Goal: Navigation & Orientation: Go to known website

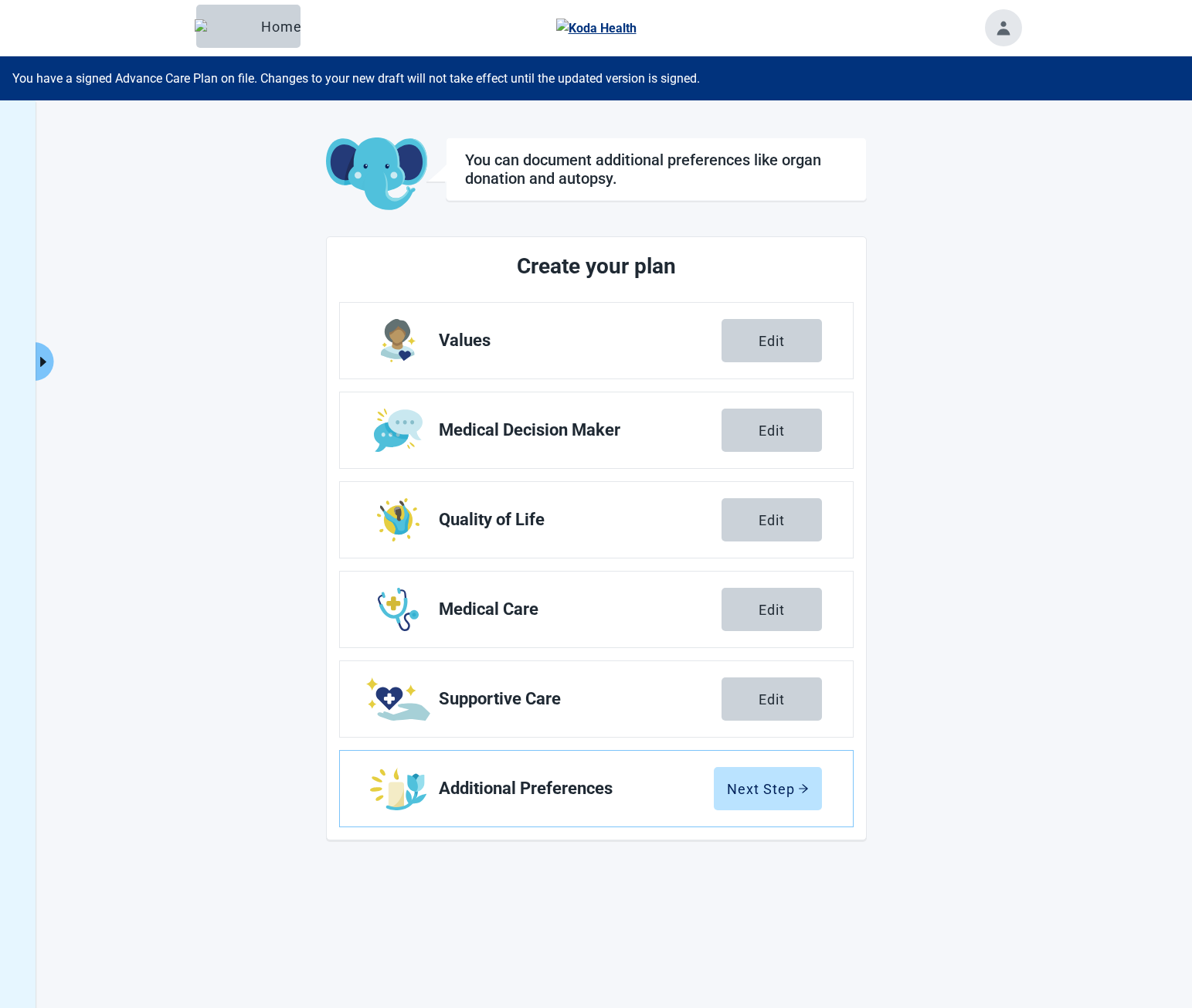
click at [45, 378] on button "Expand menu" at bounding box center [44, 361] width 20 height 39
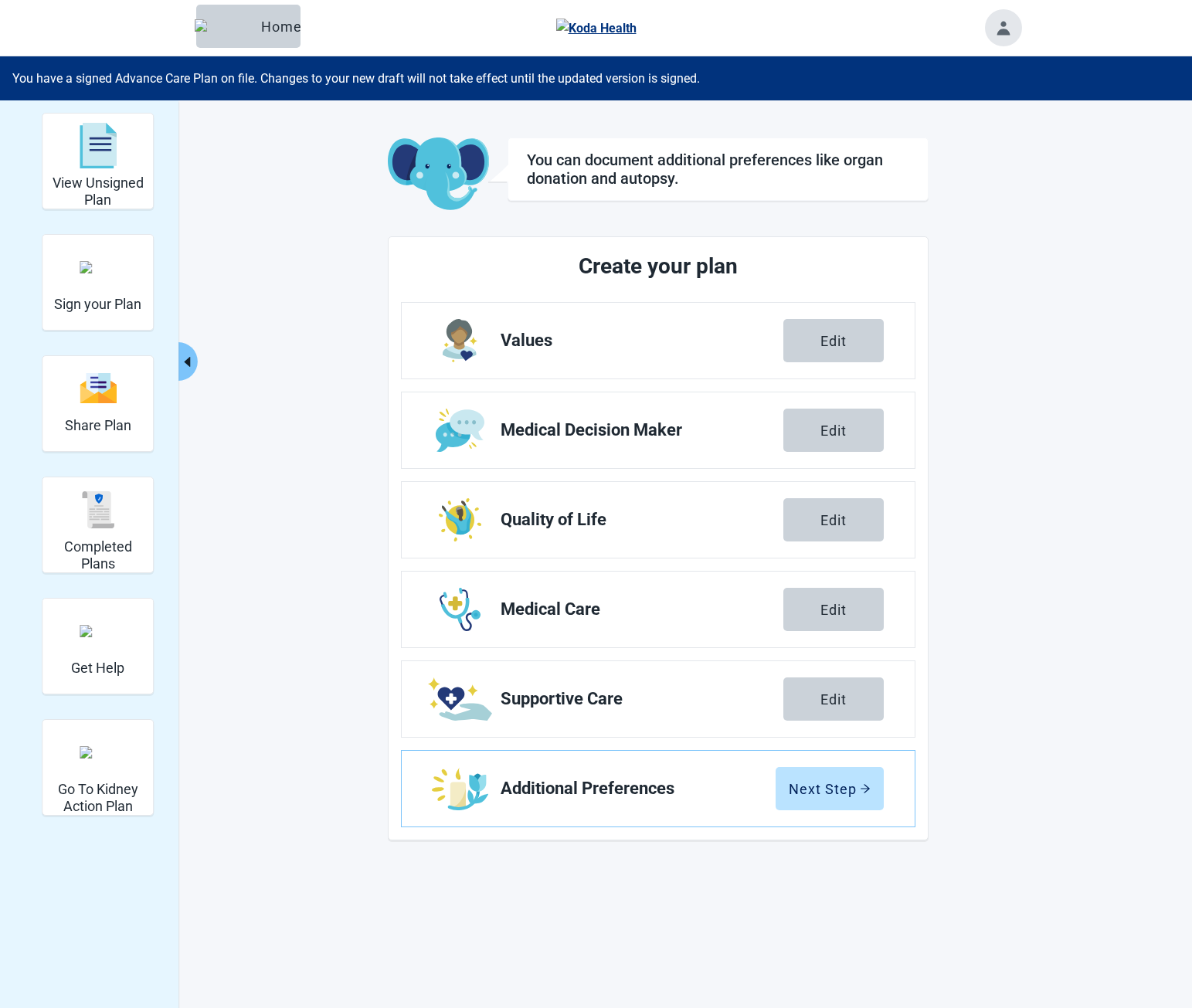
click at [295, 137] on div "View Unsigned Plan Sign your Plan Share Plan Completed Plans Get Help Go To Kid…" at bounding box center [658, 137] width 726 height 0
